Goal: Task Accomplishment & Management: Manage account settings

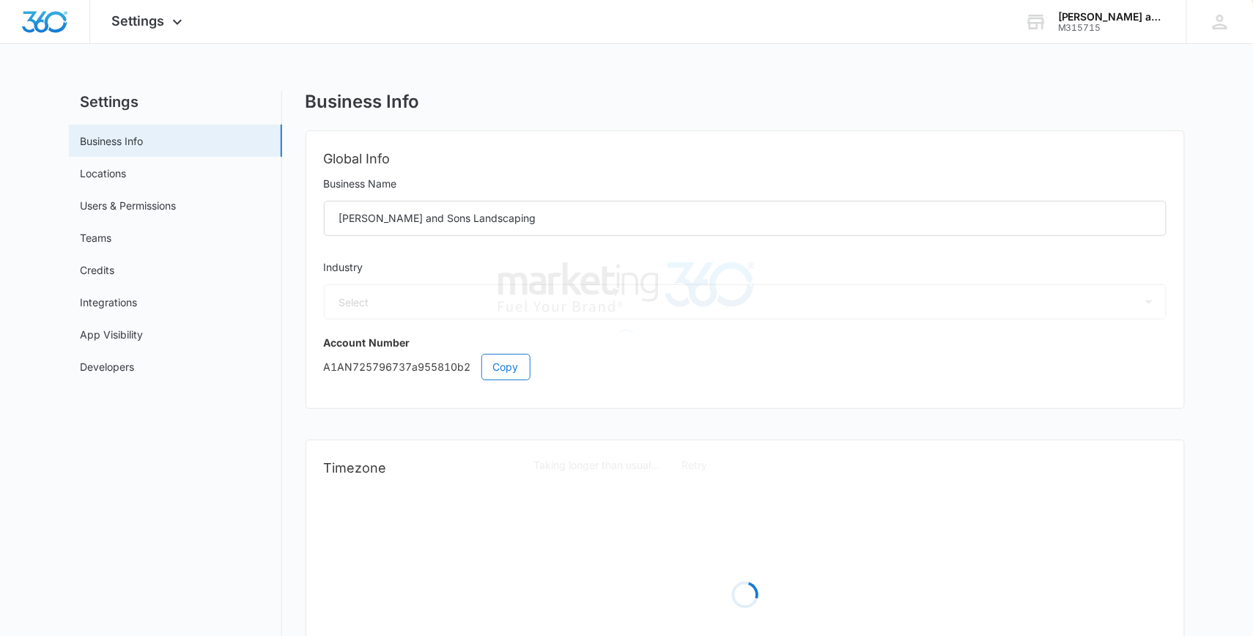
select select "41"
select select "US"
select select "America/[GEOGRAPHIC_DATA]"
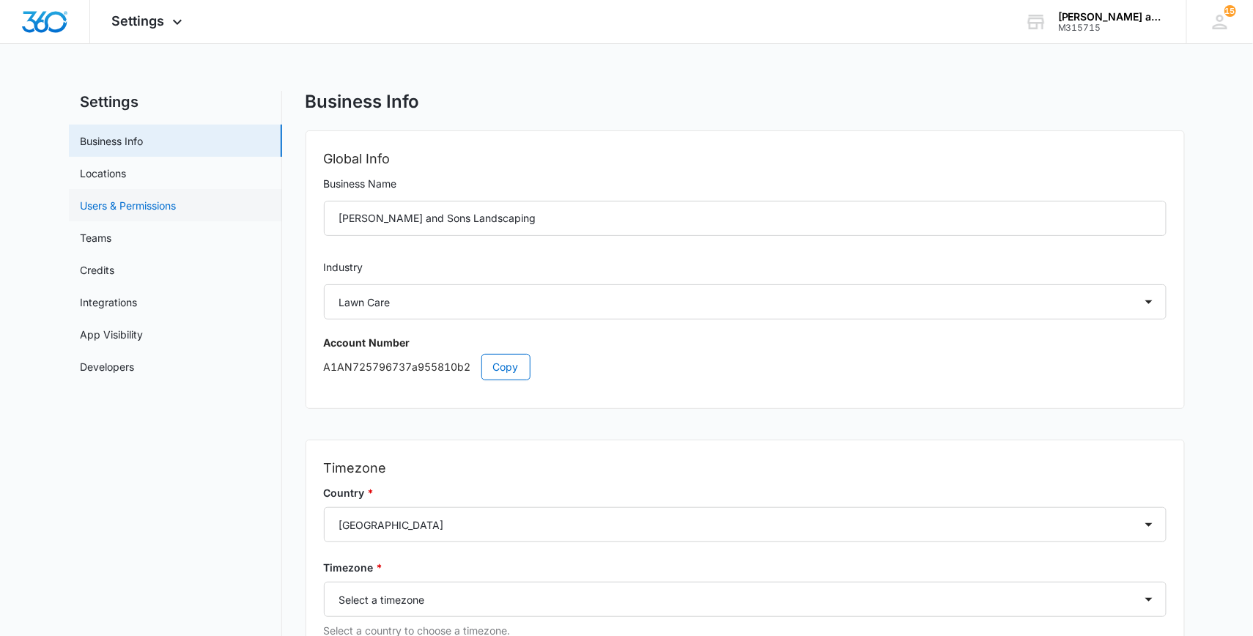
click at [150, 206] on link "Users & Permissions" at bounding box center [129, 205] width 96 height 15
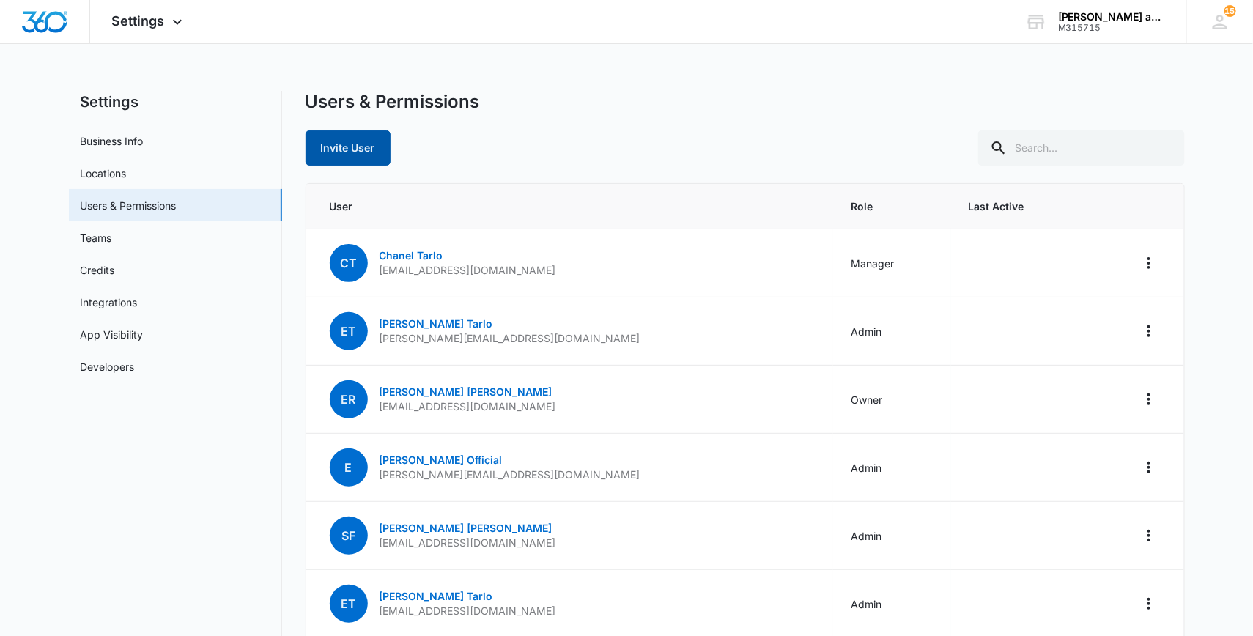
click at [336, 146] on button "Invite User" at bounding box center [348, 147] width 85 height 35
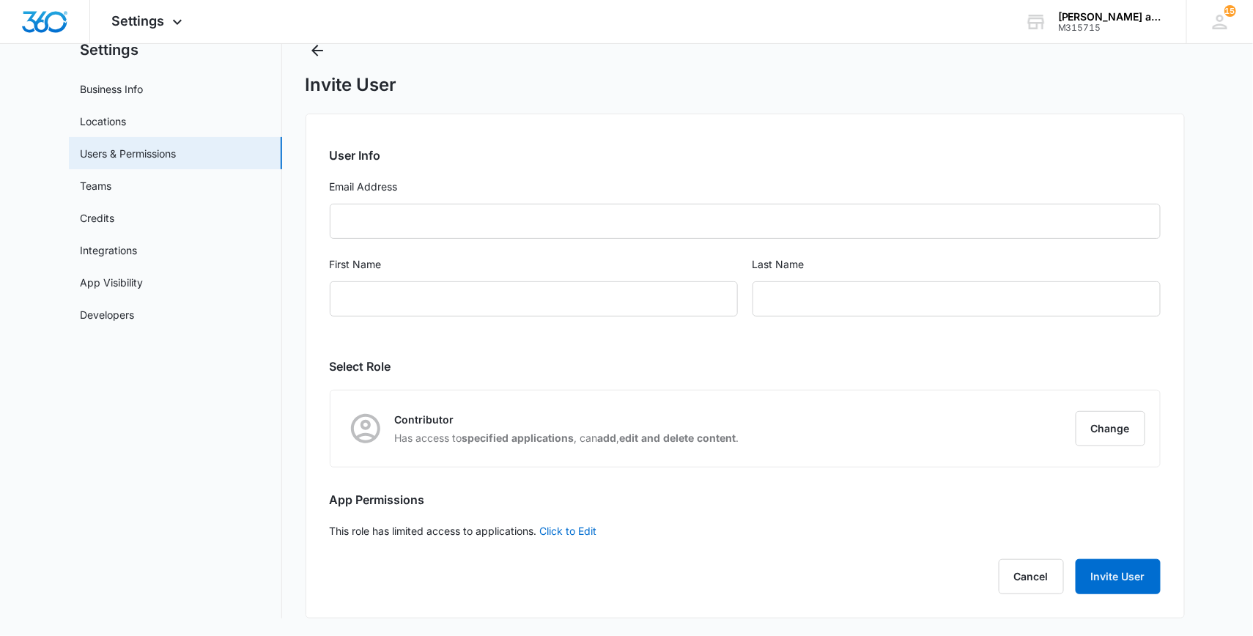
scroll to position [55, 0]
click at [1121, 432] on button "Change" at bounding box center [1111, 428] width 70 height 35
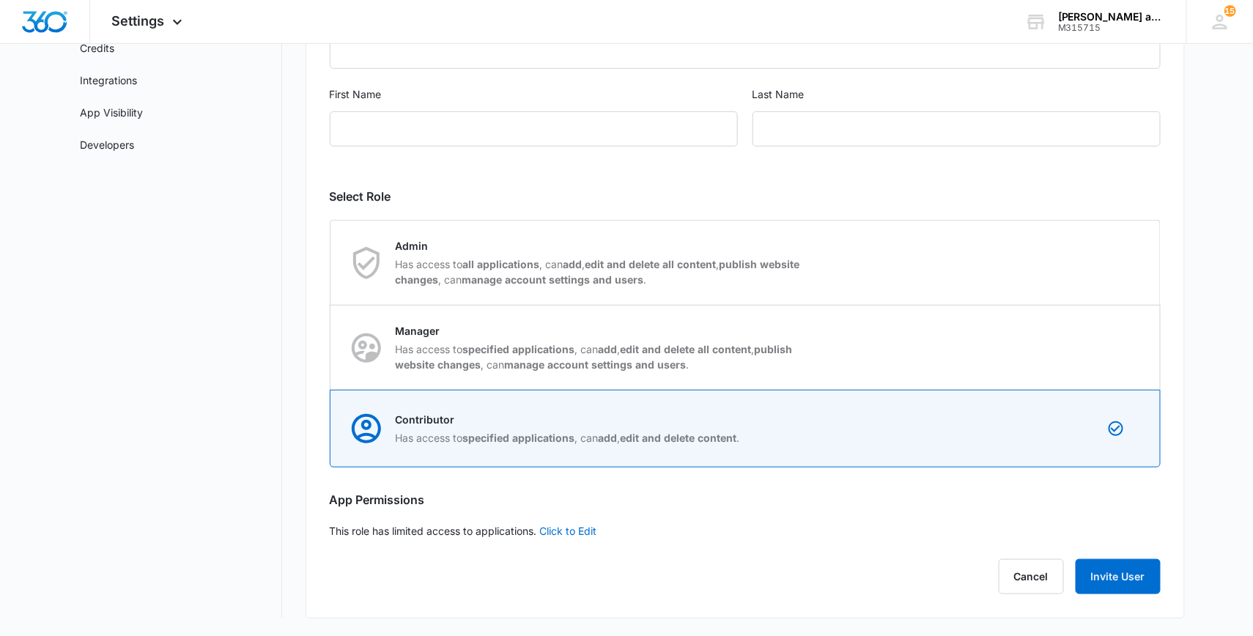
scroll to position [221, 0]
click at [1039, 578] on button "Cancel" at bounding box center [1031, 577] width 65 height 35
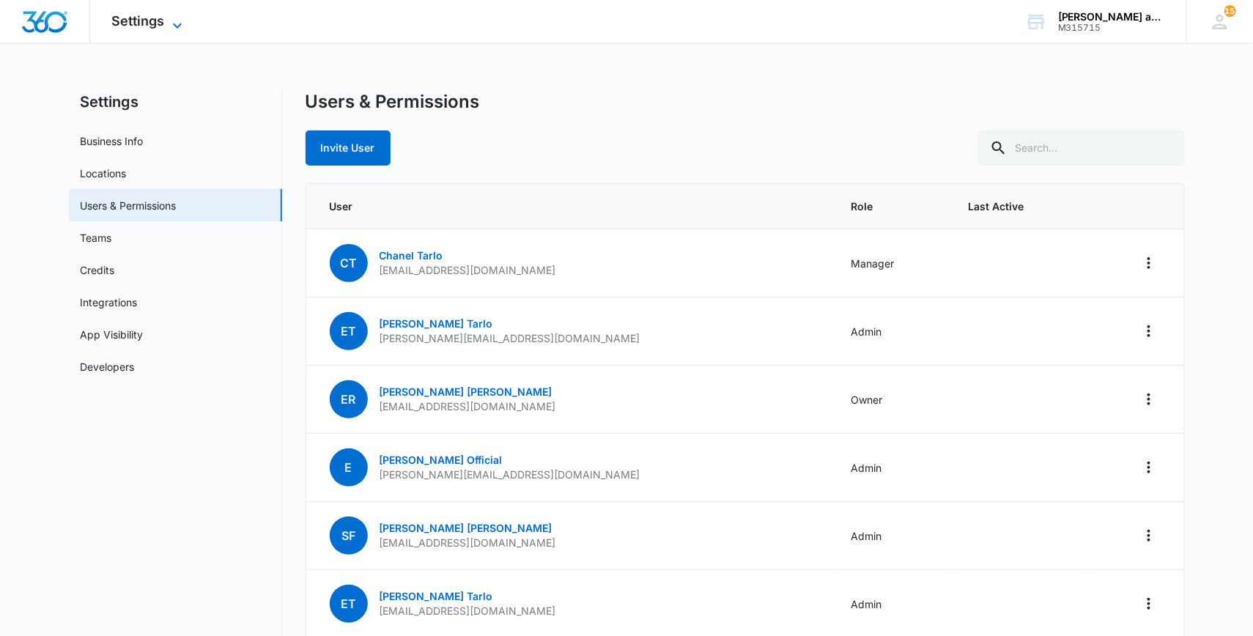
click at [164, 16] on span "Settings" at bounding box center [138, 20] width 53 height 15
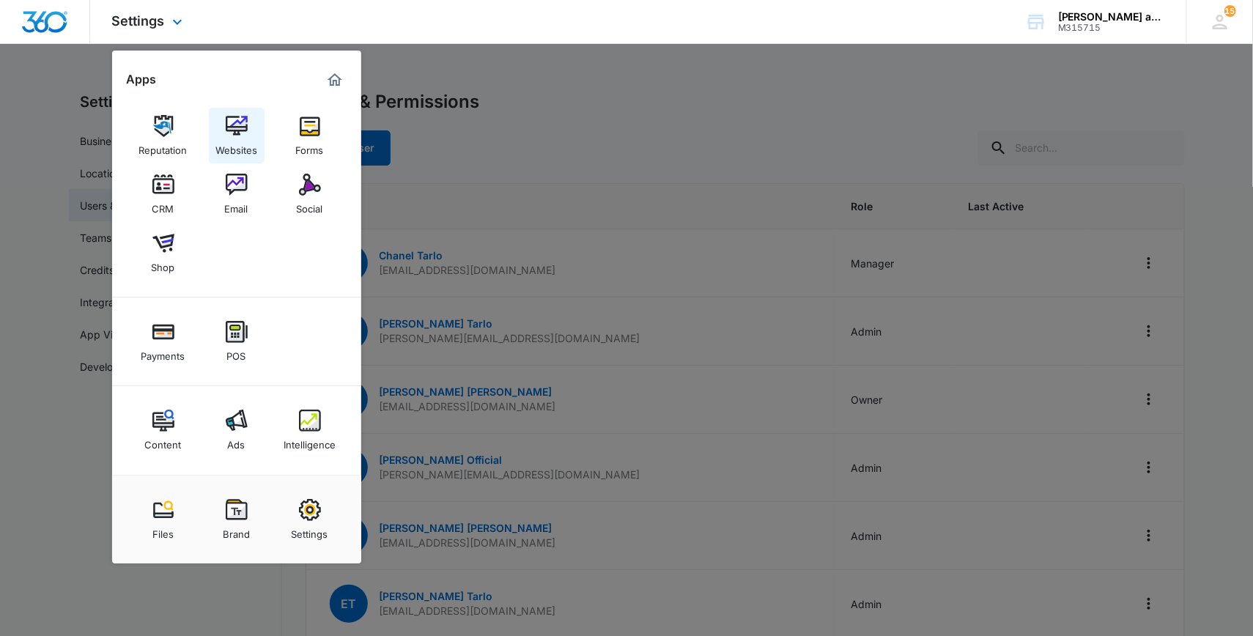
click at [235, 129] on img at bounding box center [237, 126] width 22 height 22
